Goal: Task Accomplishment & Management: Use online tool/utility

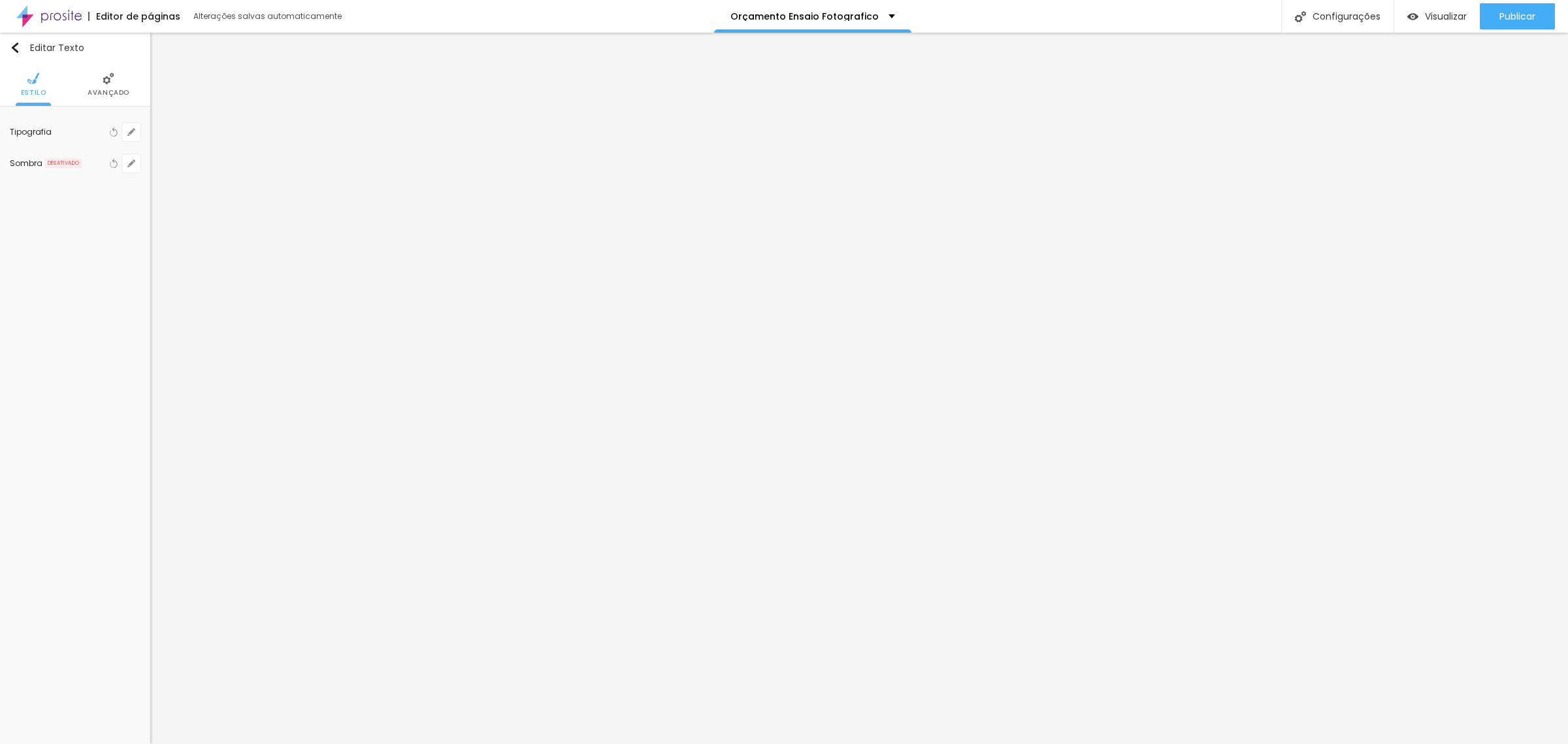
click at [132, 129] on icon "button" at bounding box center [132, 132] width 8 height 8
type input "1"
click at [124, 90] on div at bounding box center [784, 372] width 1568 height 744
click at [126, 94] on span "Avançado" at bounding box center [109, 93] width 42 height 7
click at [45, 87] on ul "Estilo Avançado" at bounding box center [75, 84] width 151 height 44
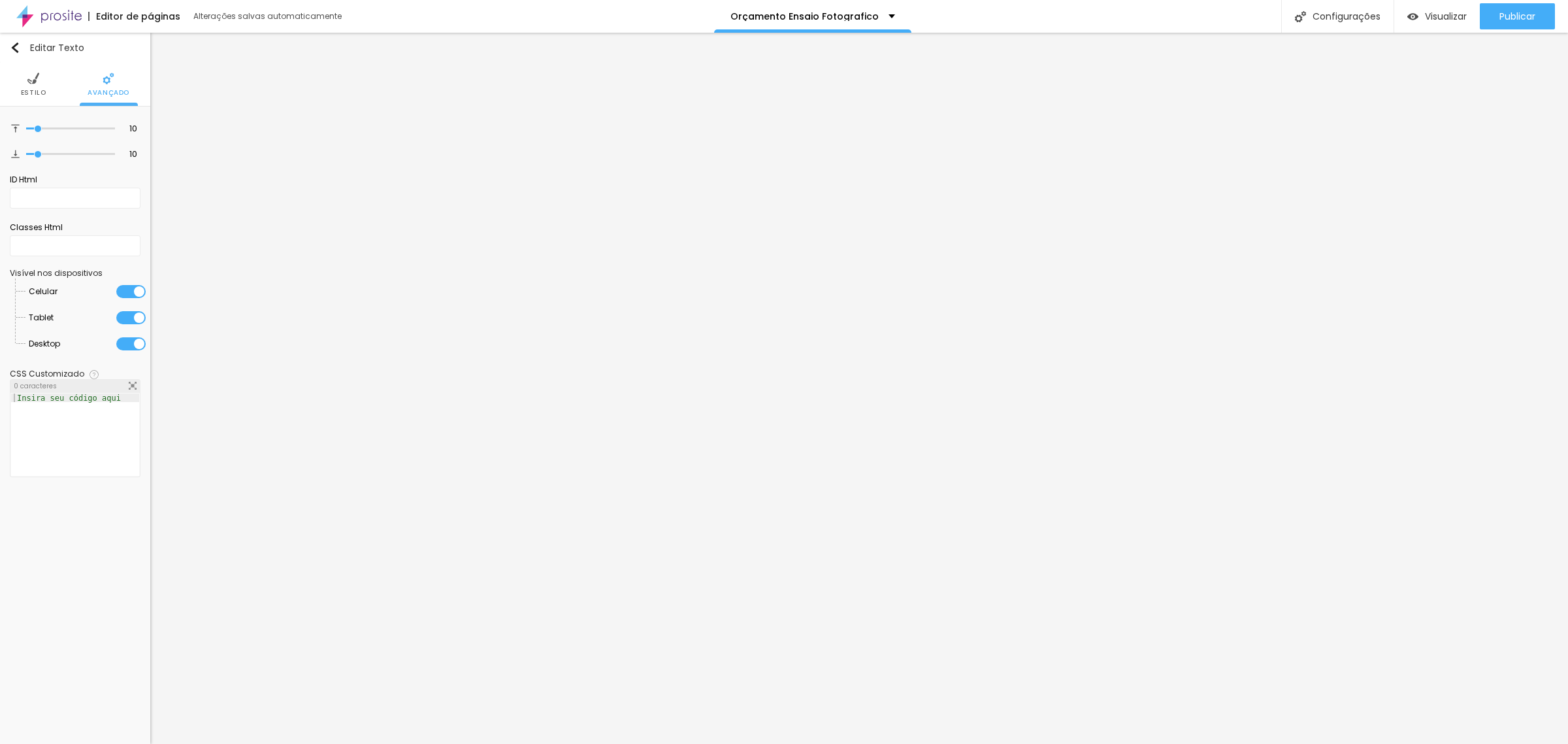
click at [34, 90] on span "Estilo" at bounding box center [33, 93] width 26 height 7
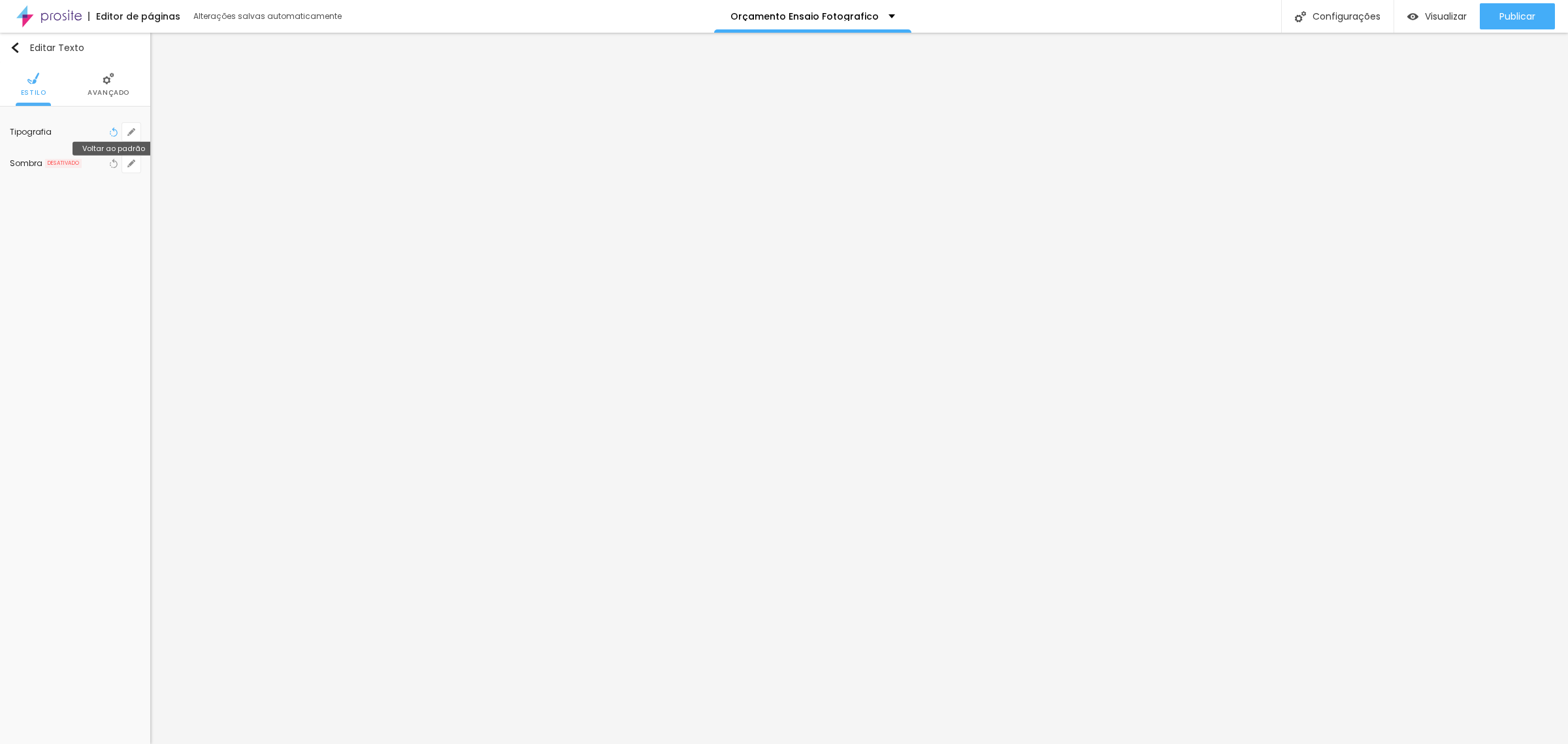
click at [118, 129] on icon "button" at bounding box center [114, 132] width 9 height 9
click at [131, 128] on icon "button" at bounding box center [132, 132] width 8 height 8
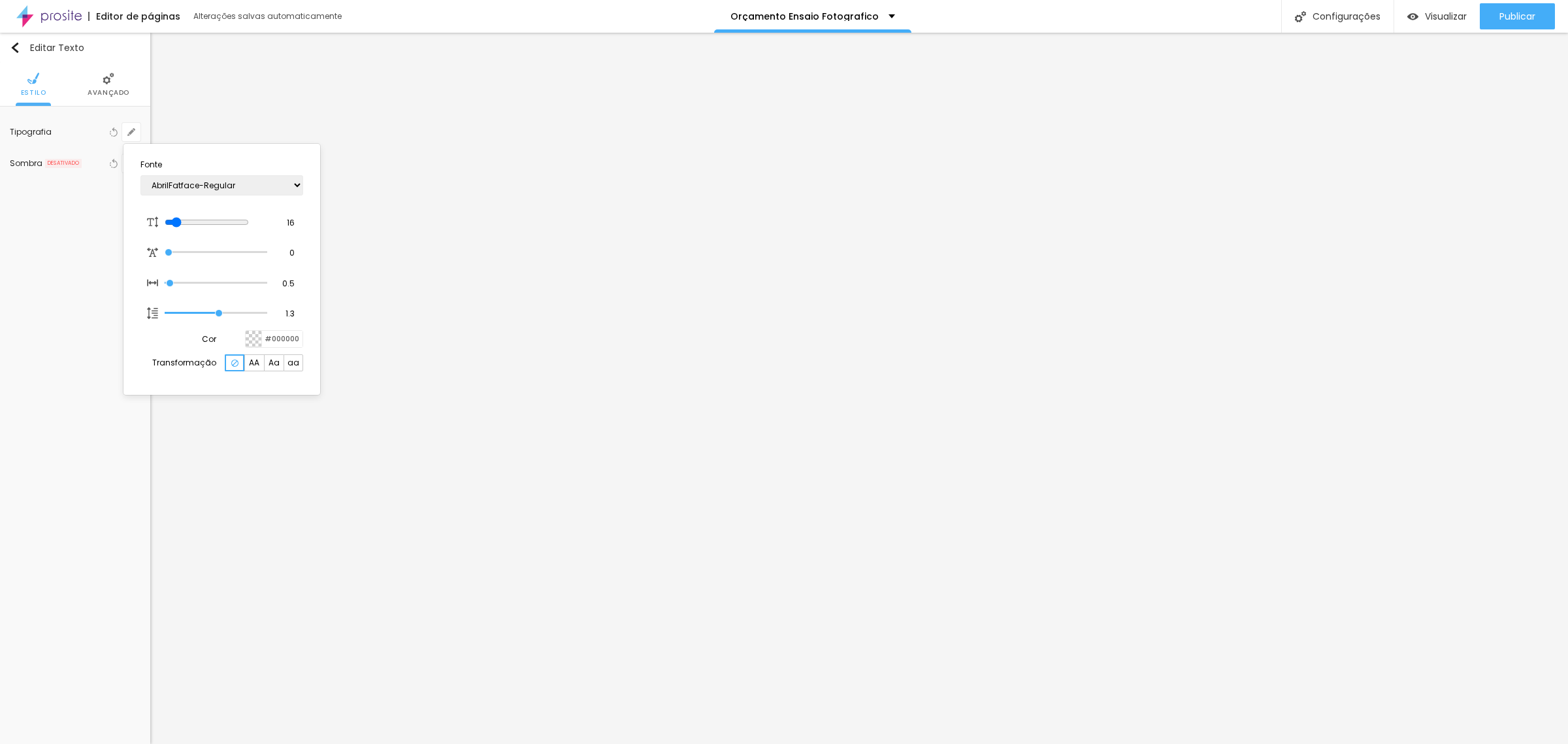
click at [248, 340] on div at bounding box center [253, 339] width 16 height 16
type input "1"
type input "#22194D"
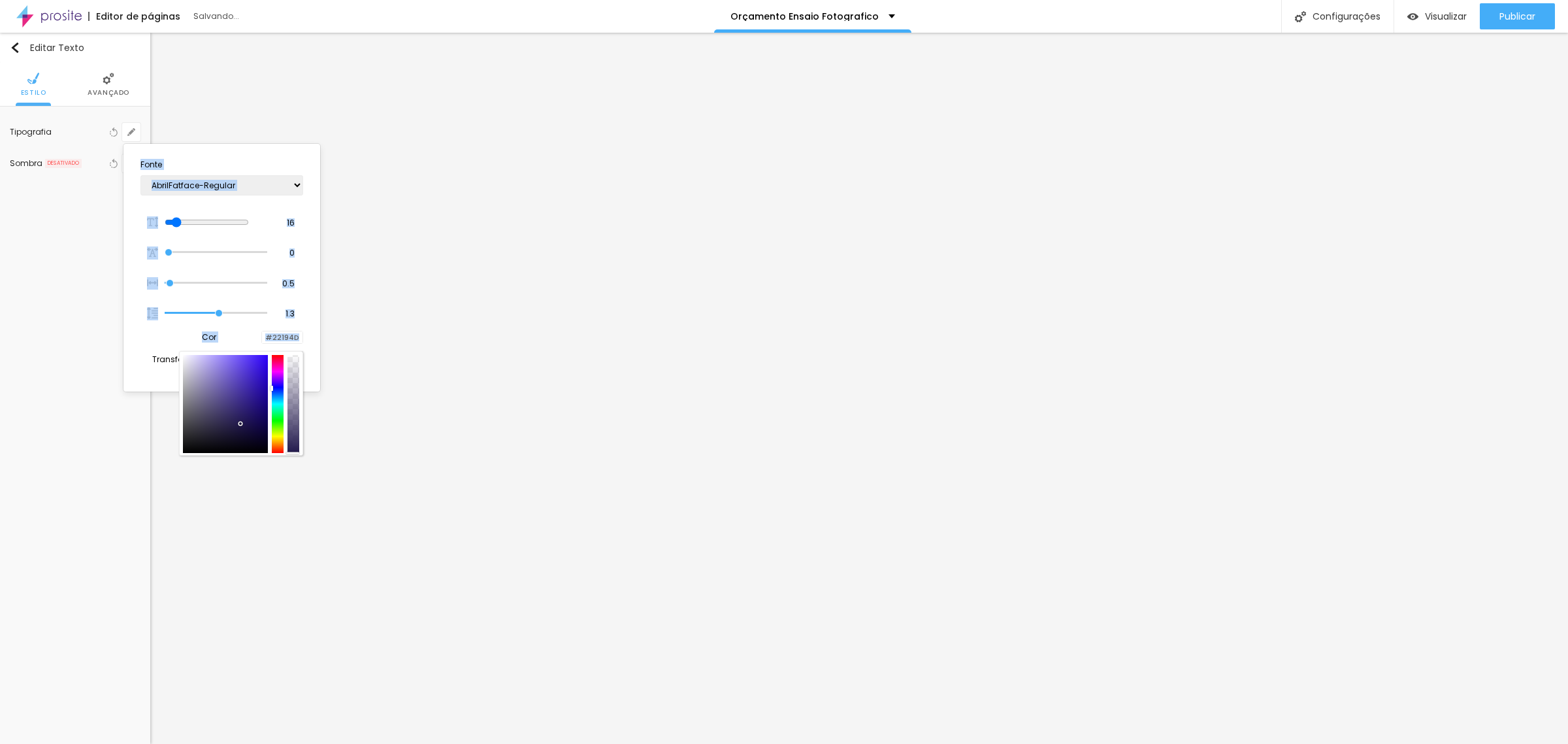
type input "1"
drag, startPoint x: 295, startPoint y: 438, endPoint x: 295, endPoint y: 459, distance: 21.0
click at [295, 459] on body "Editor de páginas Alterações salvas automaticamente Orçamento Ensaio Fotografic…" at bounding box center [784, 372] width 1568 height 744
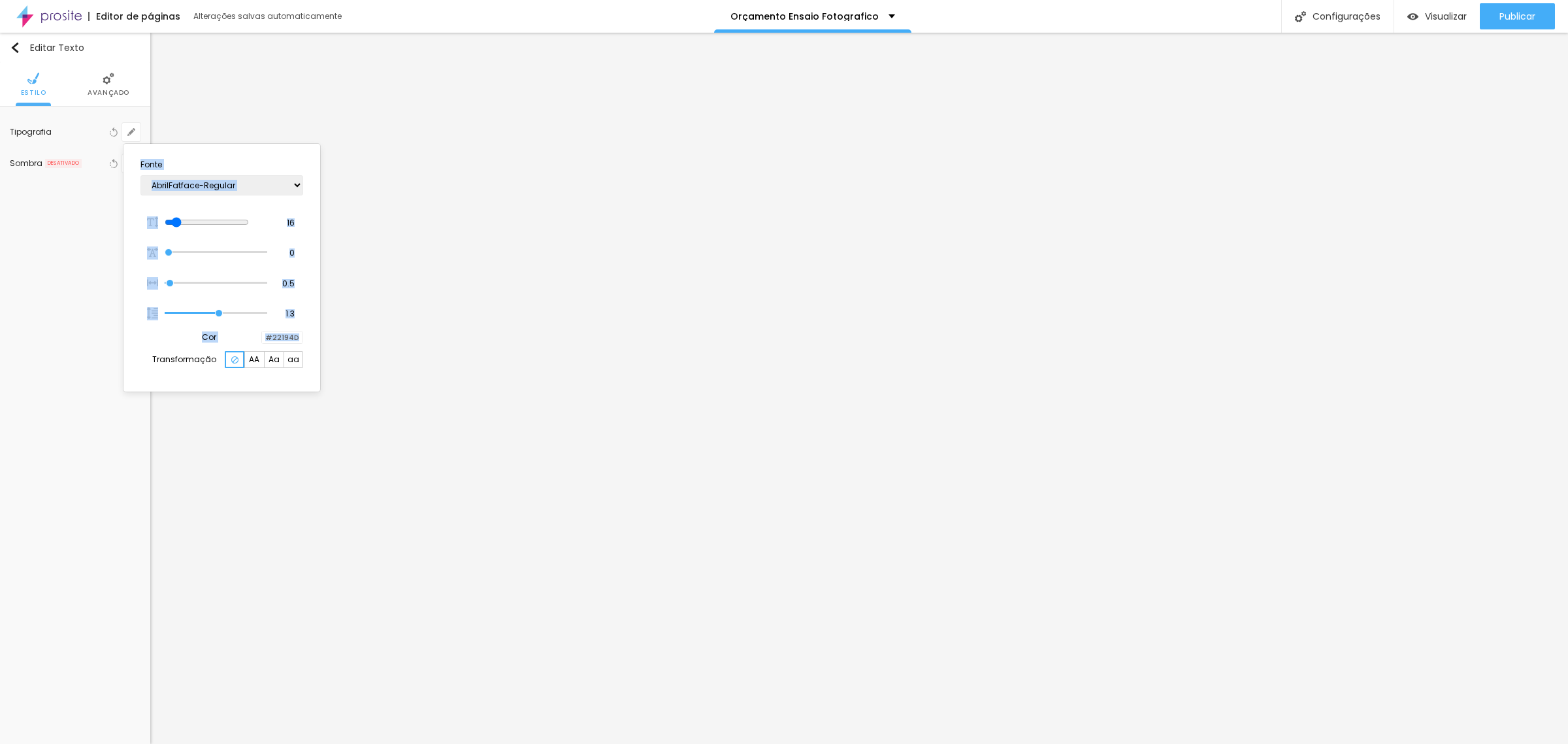
click at [155, 330] on div "Cor #22194D" at bounding box center [222, 337] width 163 height 14
click at [285, 113] on div at bounding box center [784, 372] width 1568 height 744
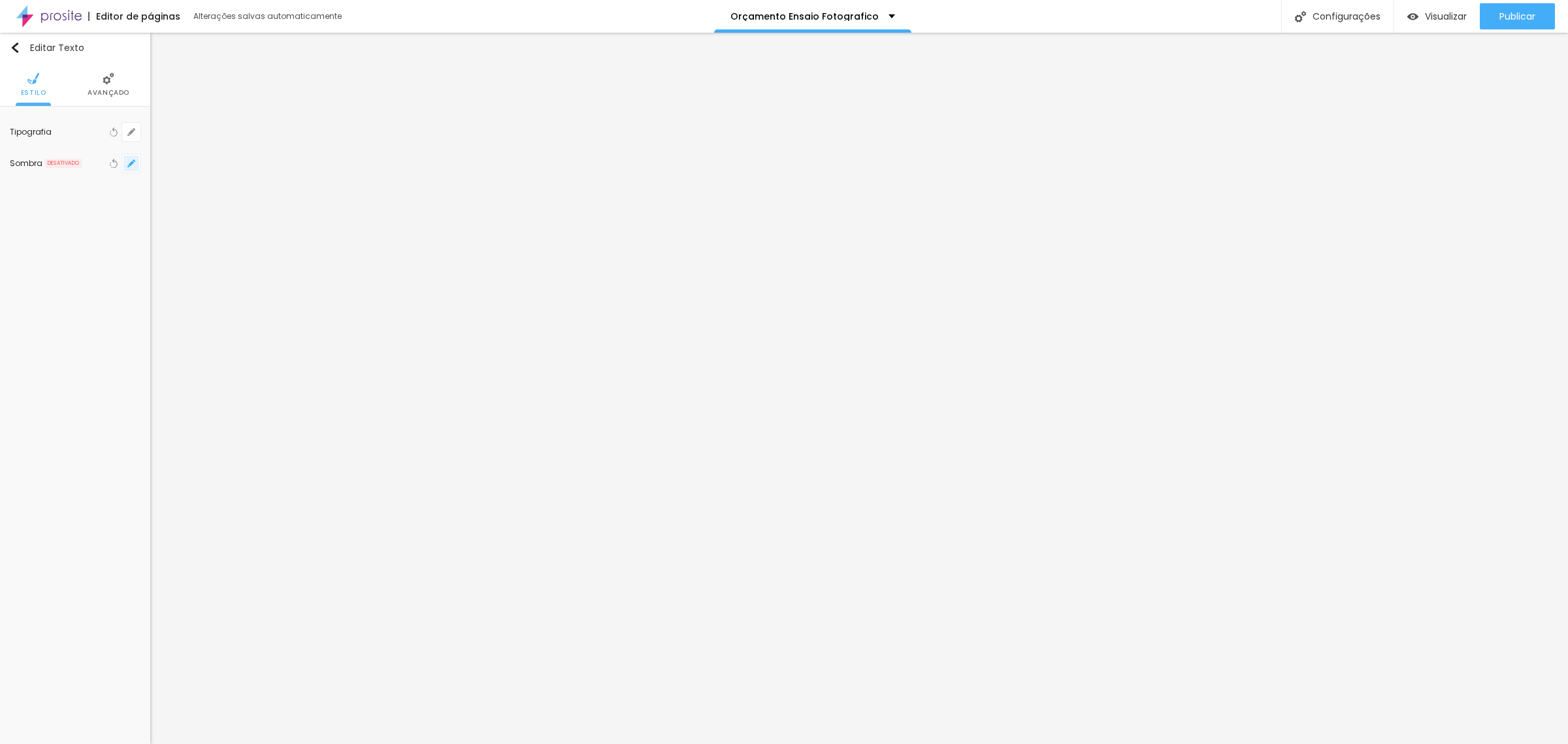
click at [132, 164] on icon "button" at bounding box center [132, 164] width 5 height 5
click at [221, 187] on div at bounding box center [175, 187] width 93 height 0
click at [790, 453] on div at bounding box center [784, 372] width 1568 height 744
